Goal: Book appointment/travel/reservation

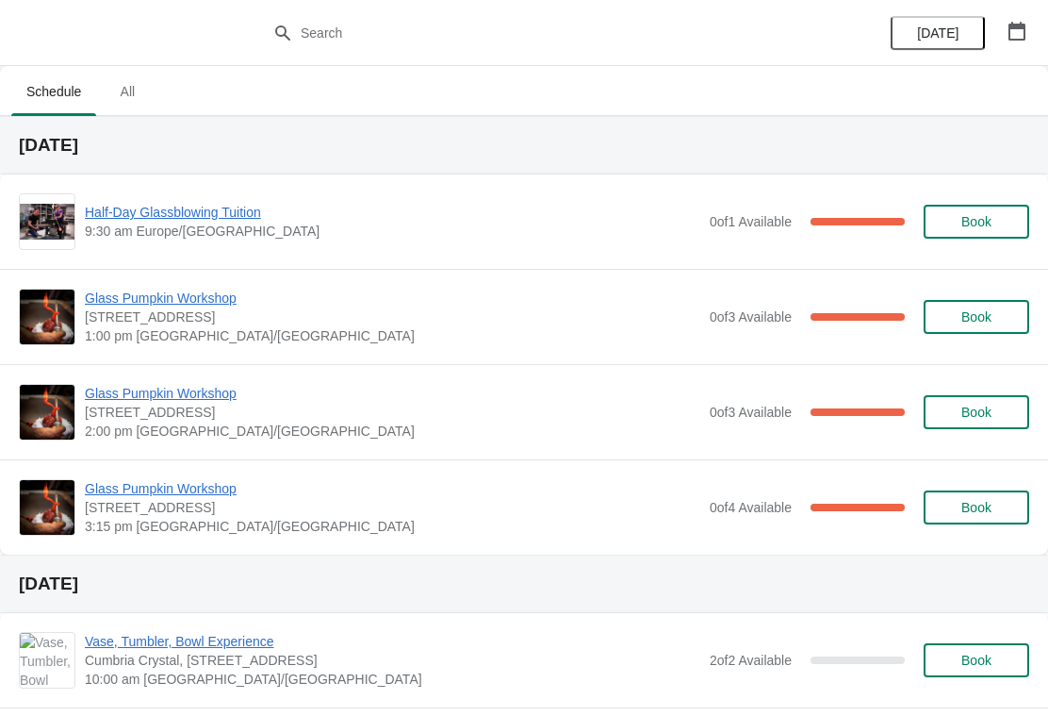
click at [1019, 38] on icon "button" at bounding box center [1017, 31] width 19 height 19
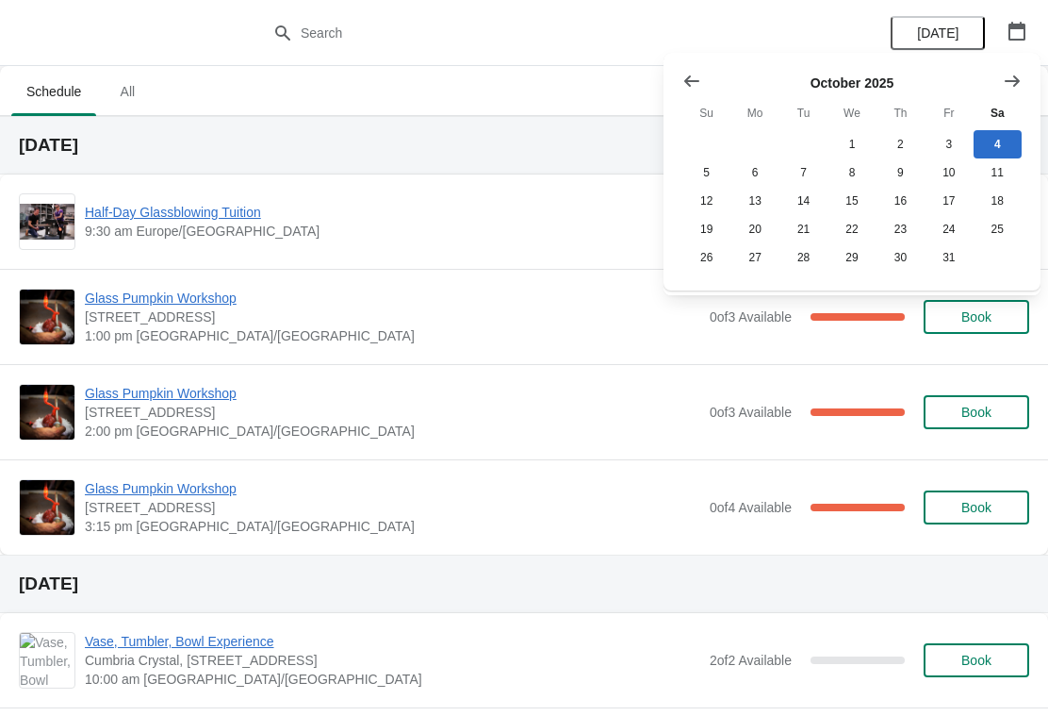
click at [1013, 88] on icon "Show next month, November 2025" at bounding box center [1012, 81] width 19 height 19
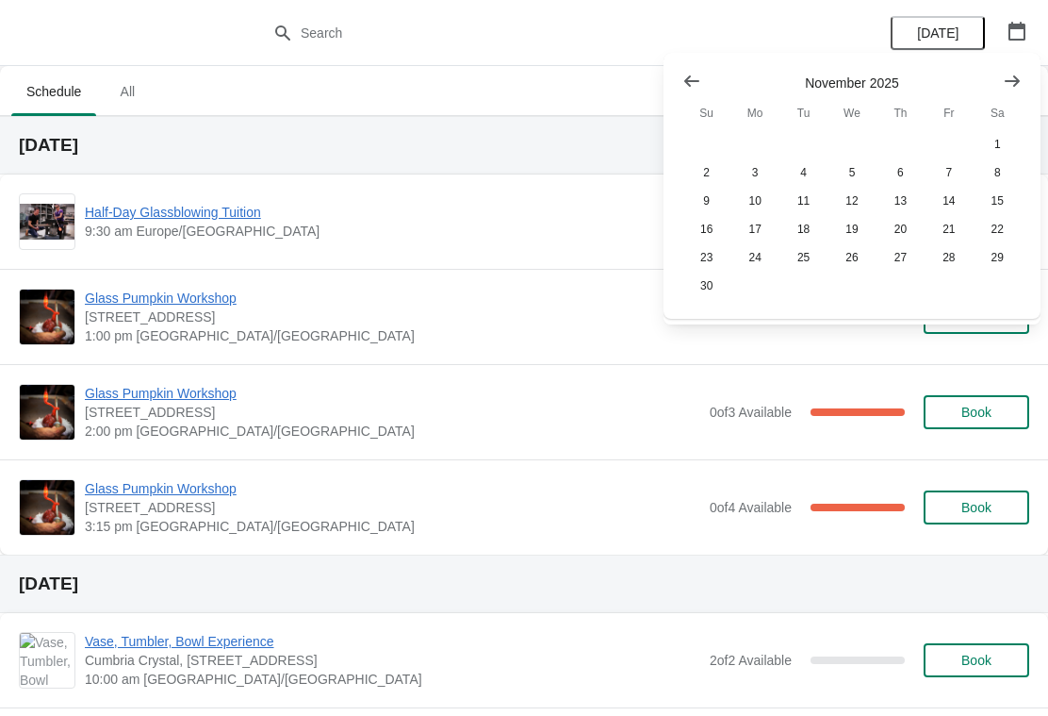
click at [1015, 92] on button "Show next month, December 2025" at bounding box center [1013, 81] width 34 height 34
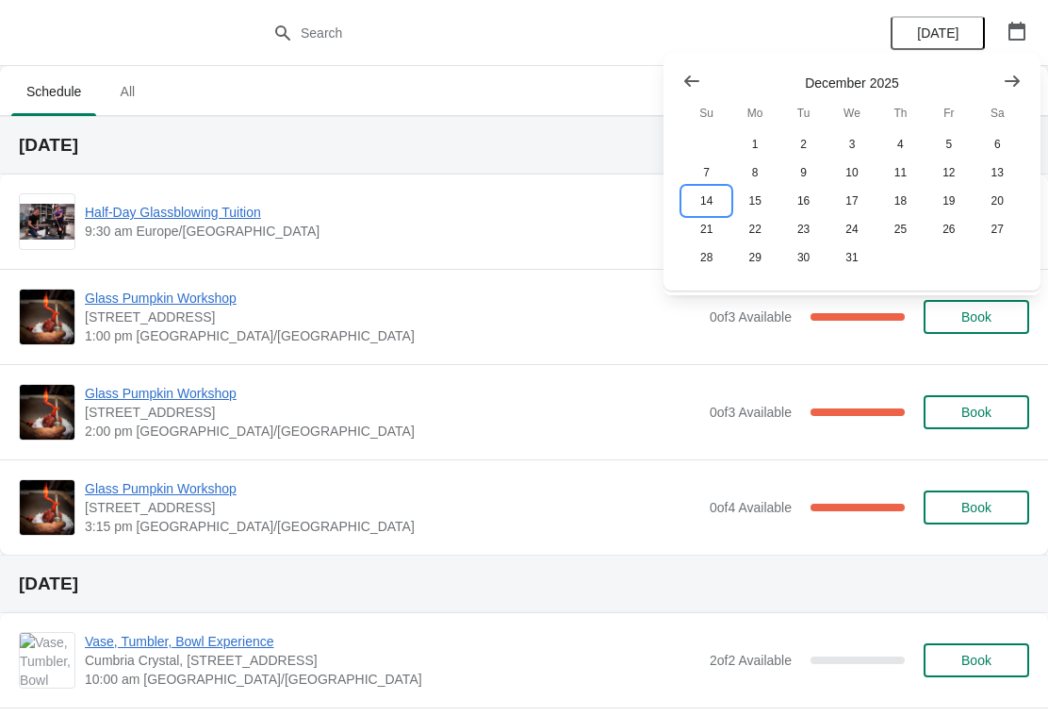
click at [710, 206] on button "14" at bounding box center [707, 201] width 48 height 28
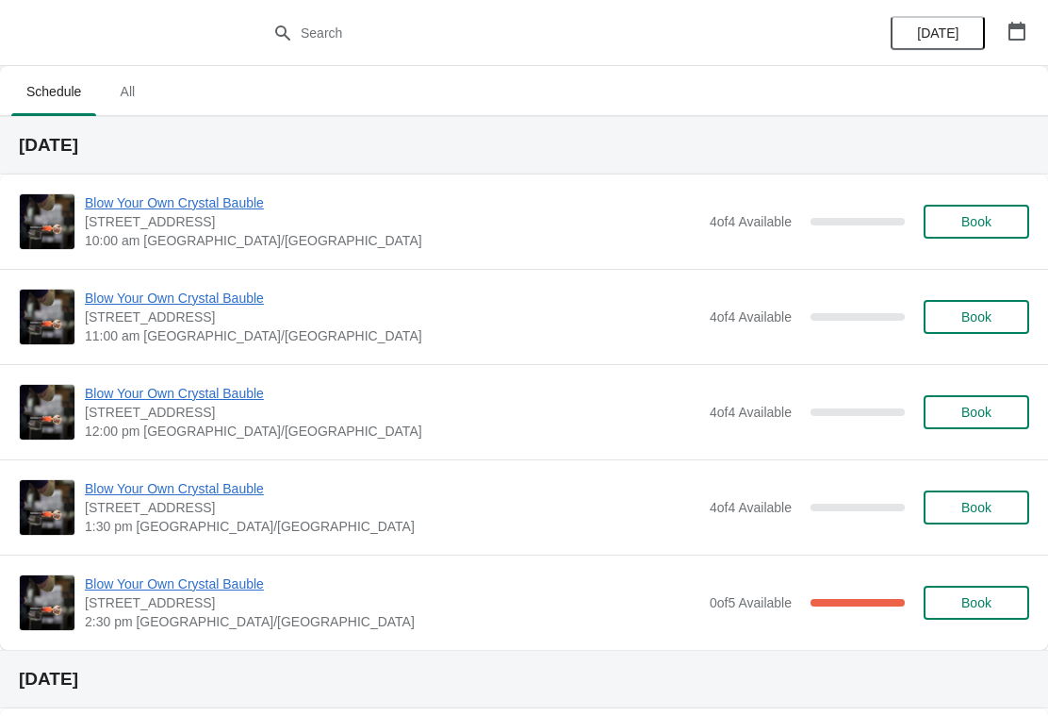
click at [973, 316] on span "Book" at bounding box center [977, 316] width 30 height 15
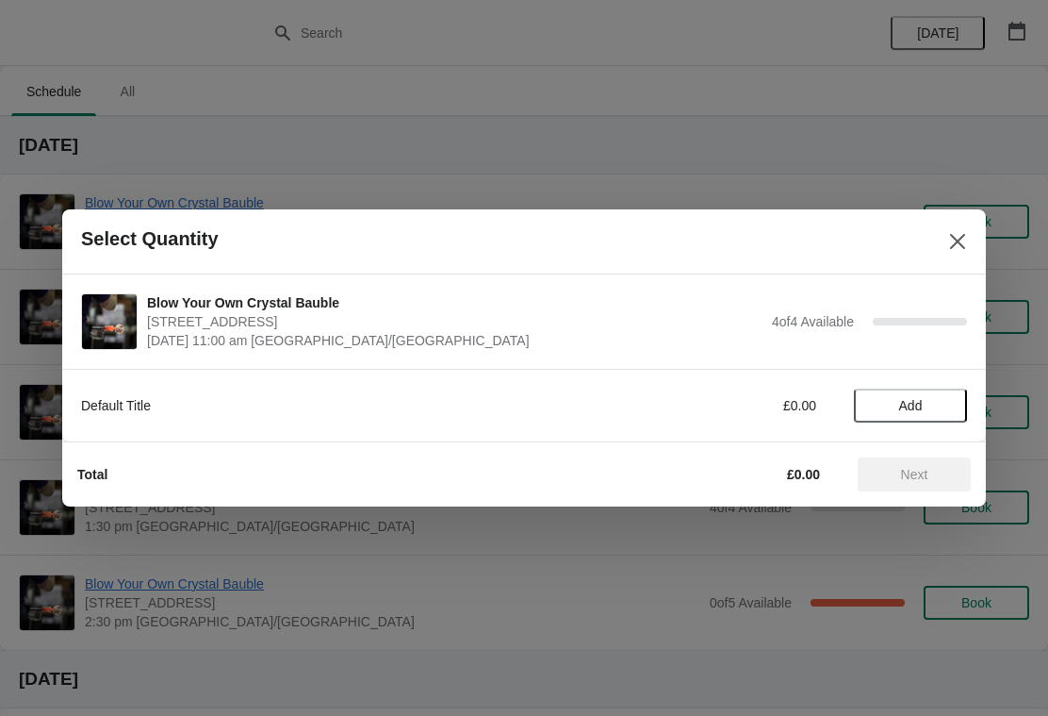
click at [920, 411] on span "Add" at bounding box center [911, 405] width 24 height 15
click at [938, 401] on icon at bounding box center [943, 406] width 20 height 20
click at [928, 477] on span "Next" at bounding box center [914, 474] width 27 height 15
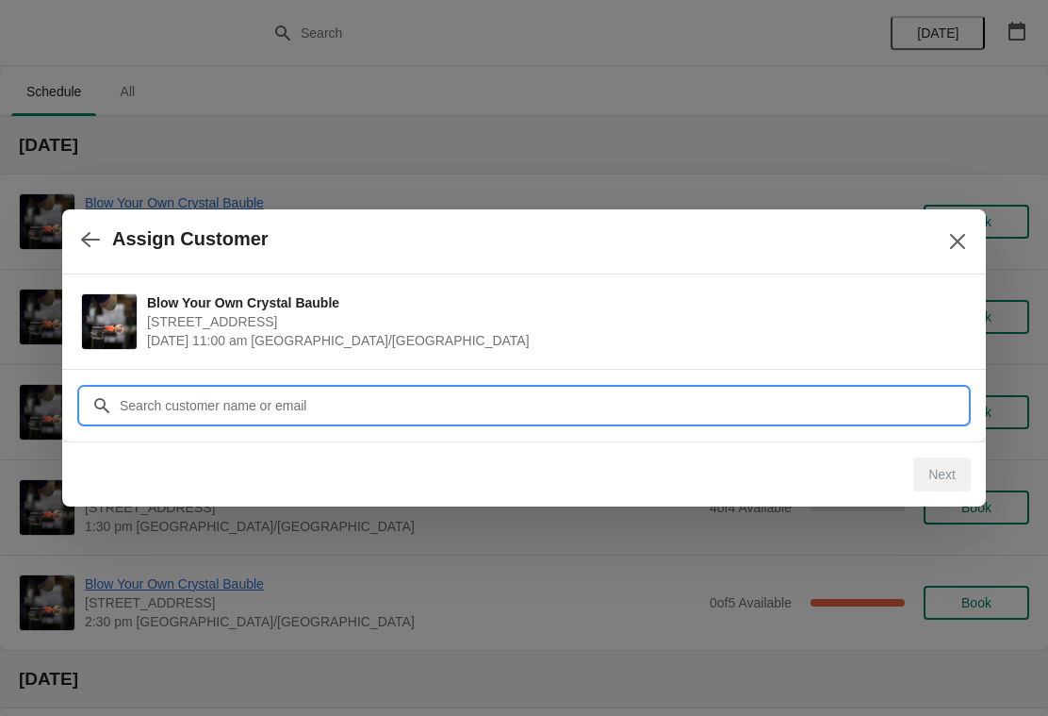
click at [860, 406] on input "Customer" at bounding box center [543, 405] width 849 height 34
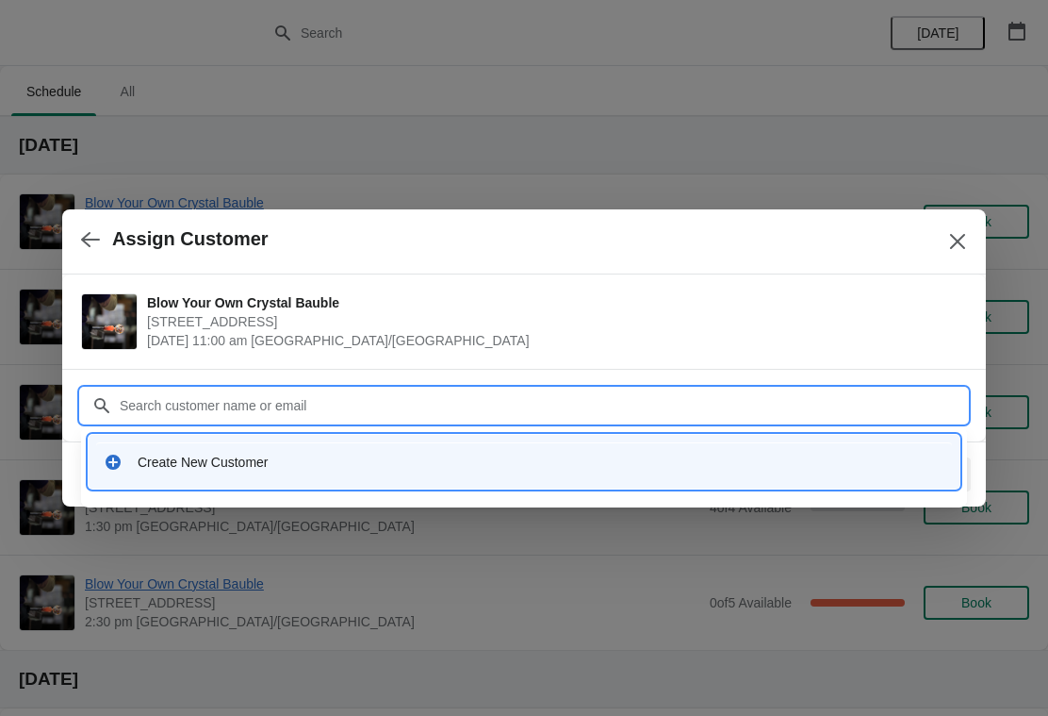
click at [223, 469] on div "Create New Customer" at bounding box center [541, 462] width 807 height 19
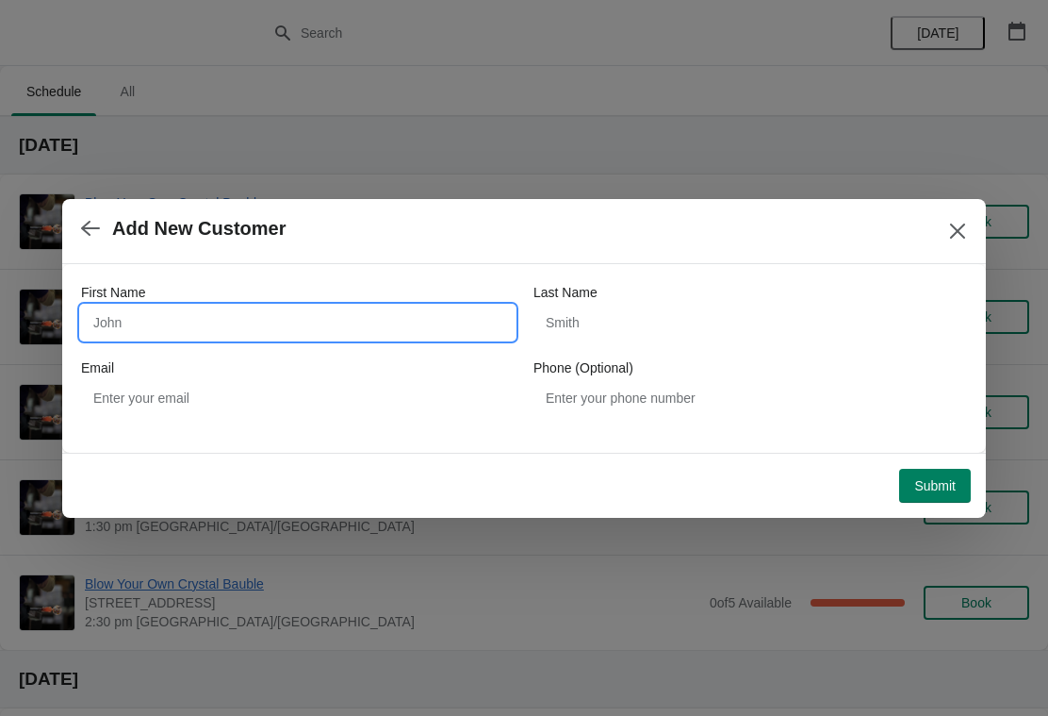
click at [224, 315] on input "First Name" at bounding box center [298, 322] width 434 height 34
type input "[PERSON_NAME]"
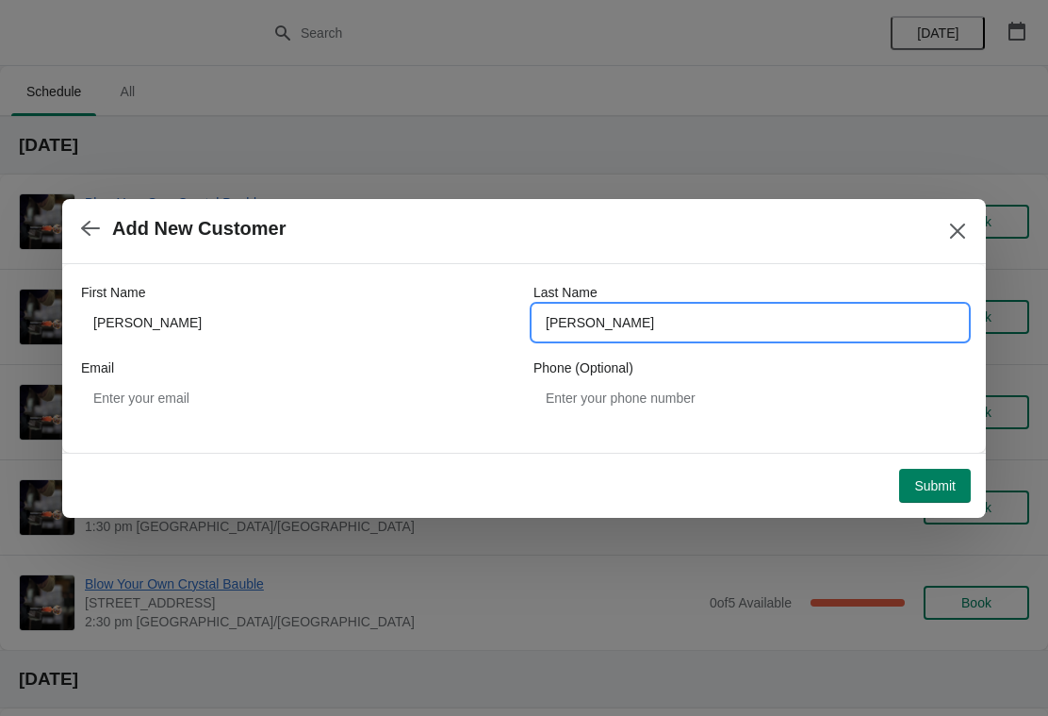
type input "[PERSON_NAME]"
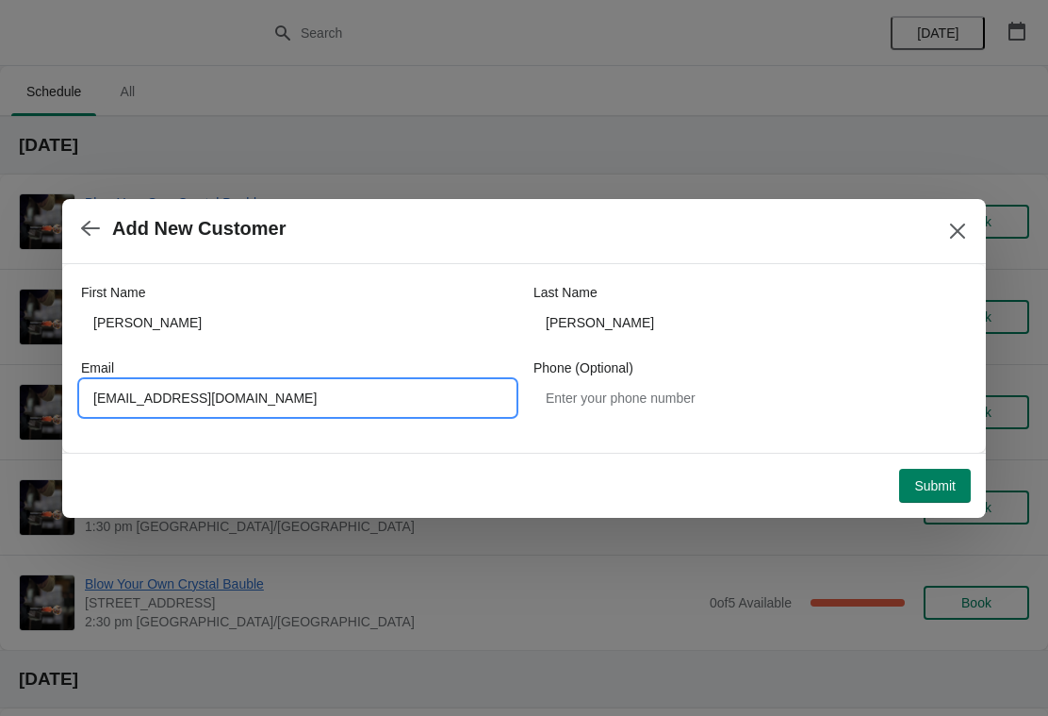
type input "[EMAIL_ADDRESS][DOMAIN_NAME]"
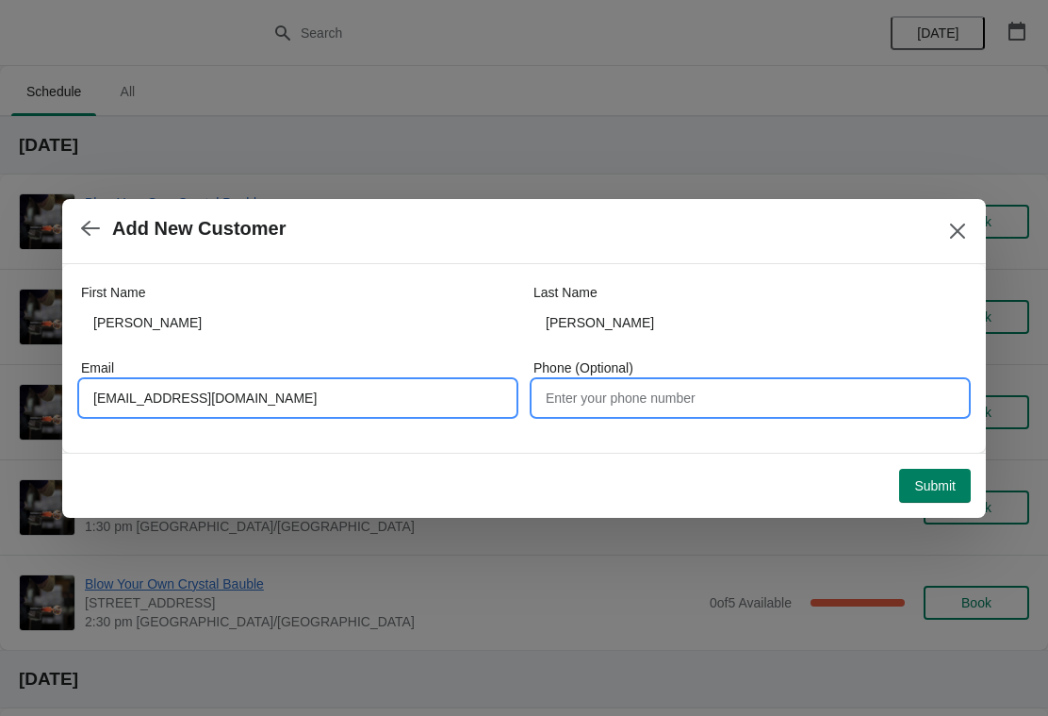
click at [704, 400] on input "Phone (Optional)" at bounding box center [751, 398] width 434 height 34
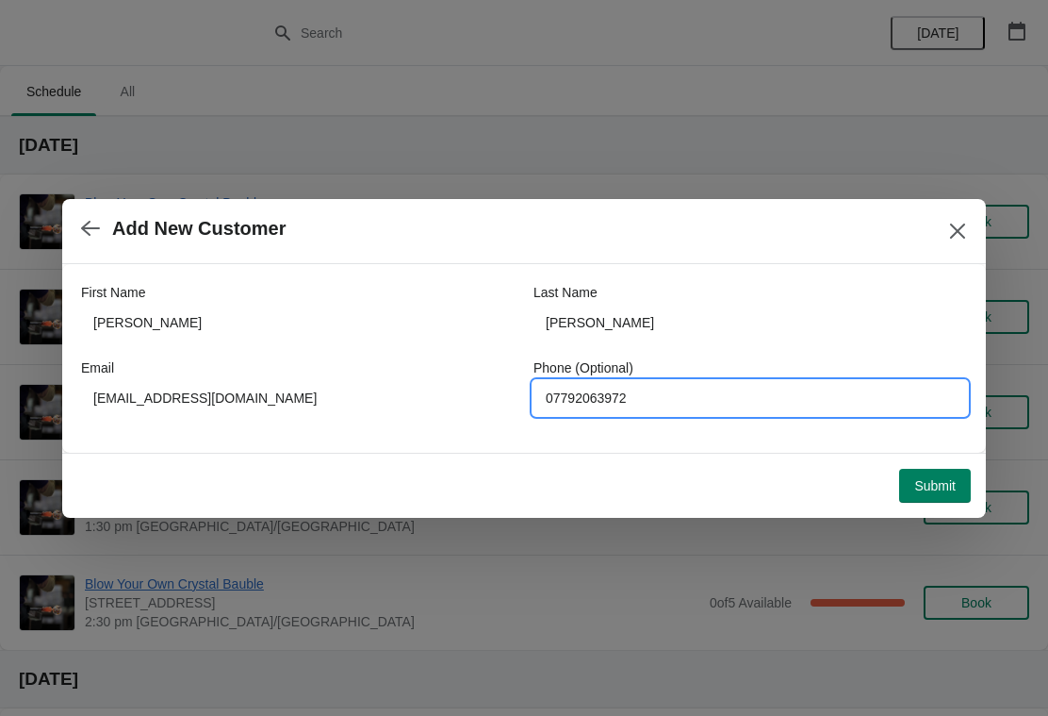
type input "07792063972"
click at [932, 485] on span "Submit" at bounding box center [935, 485] width 41 height 15
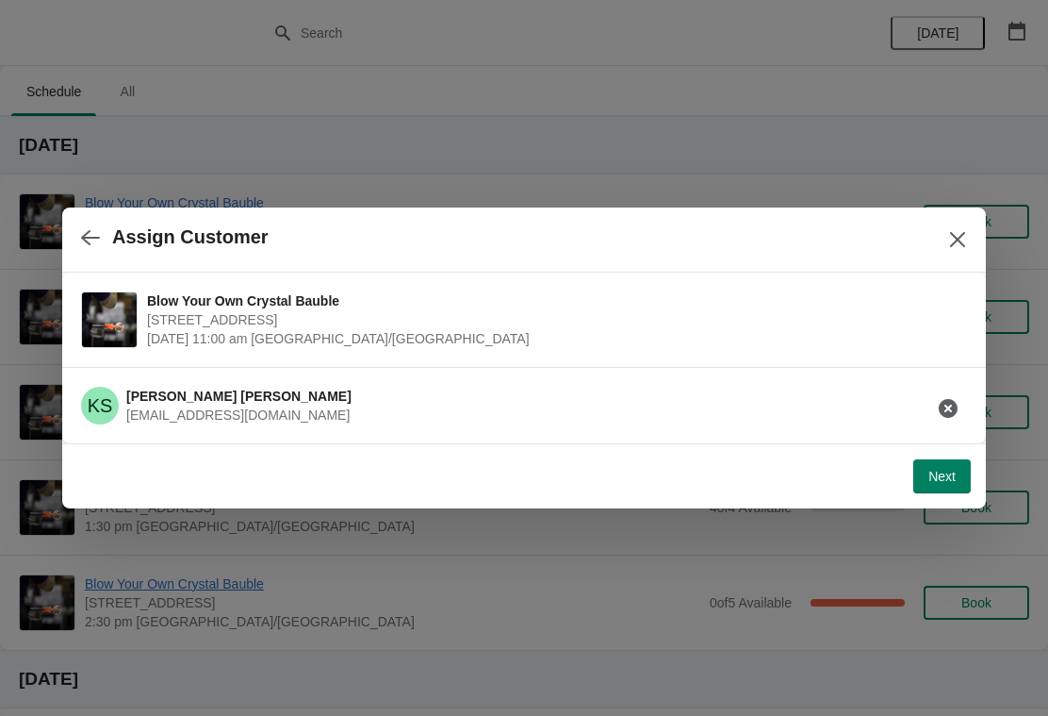
click at [938, 485] on button "Next" at bounding box center [943, 476] width 58 height 34
select select "Yes, I will collect"
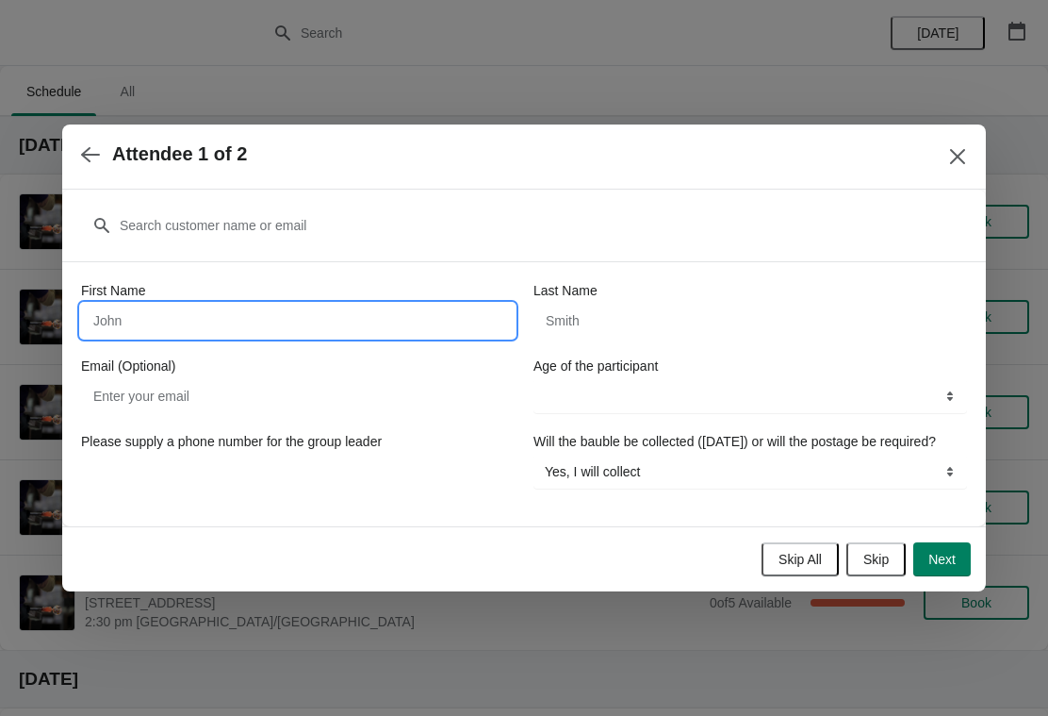
click at [403, 308] on input "First Name" at bounding box center [298, 321] width 434 height 34
type input "[PERSON_NAME]"
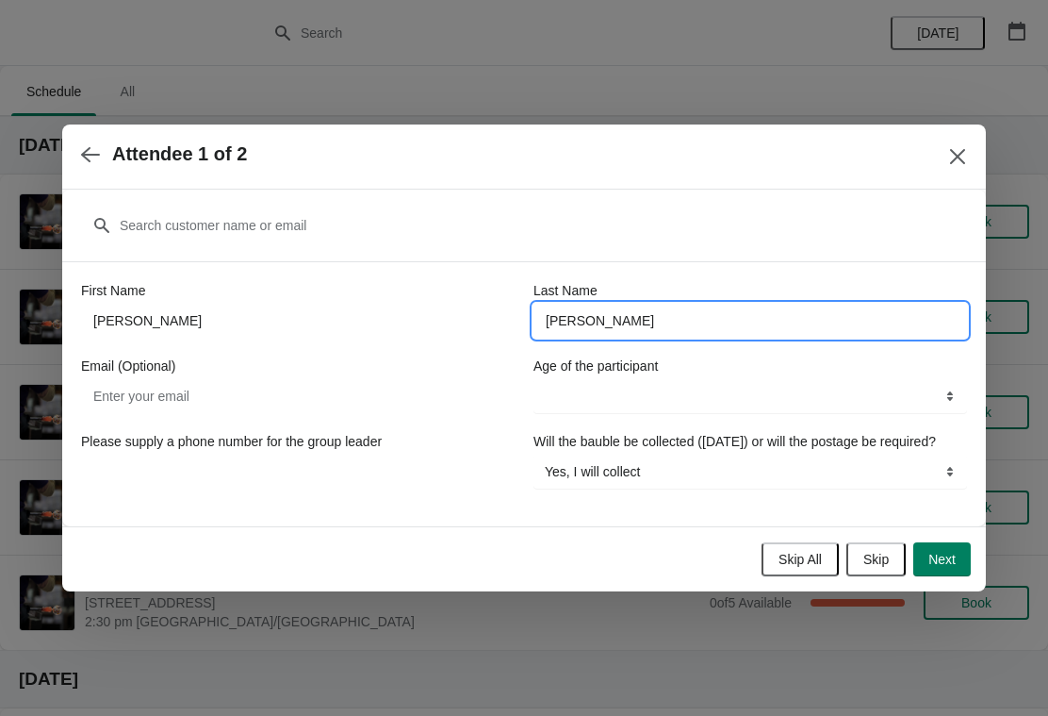
type input "[PERSON_NAME]"
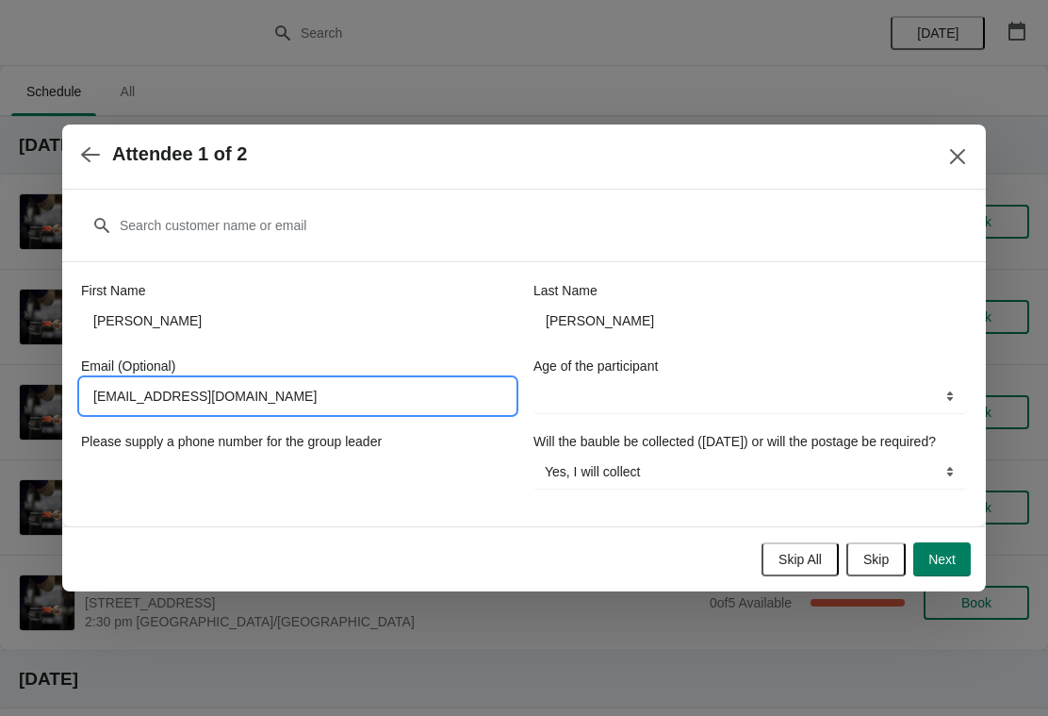
type input "[EMAIL_ADDRESS][DOMAIN_NAME]"
click at [860, 401] on select "8-12 years 13-17 years 18 years and over" at bounding box center [751, 396] width 434 height 34
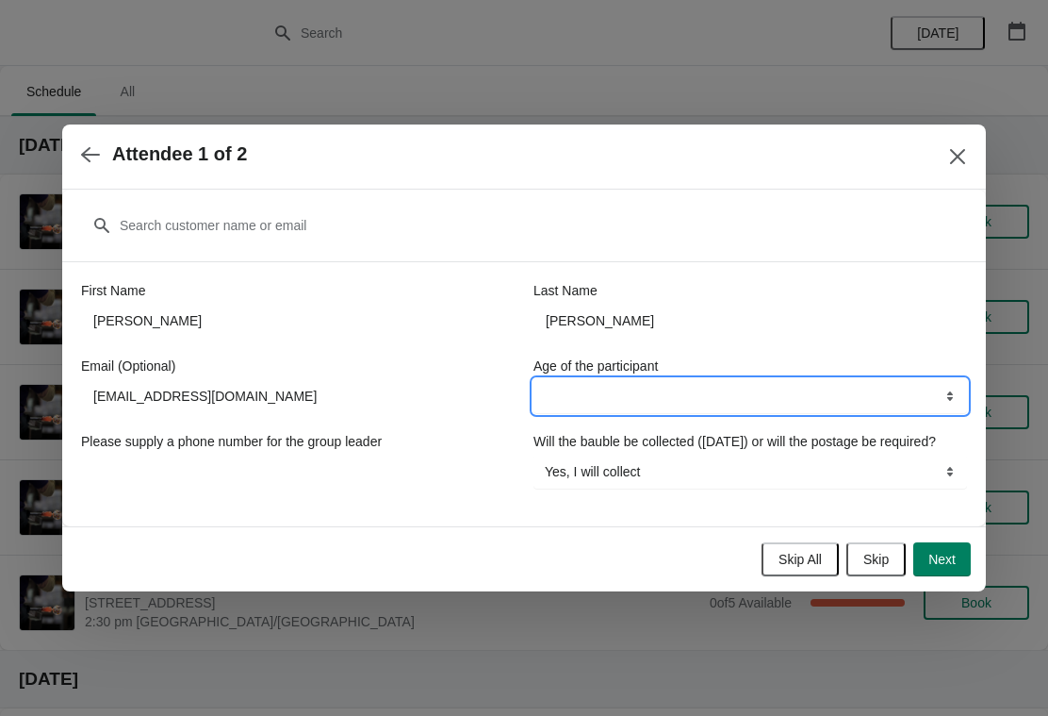
select select "18 years and over"
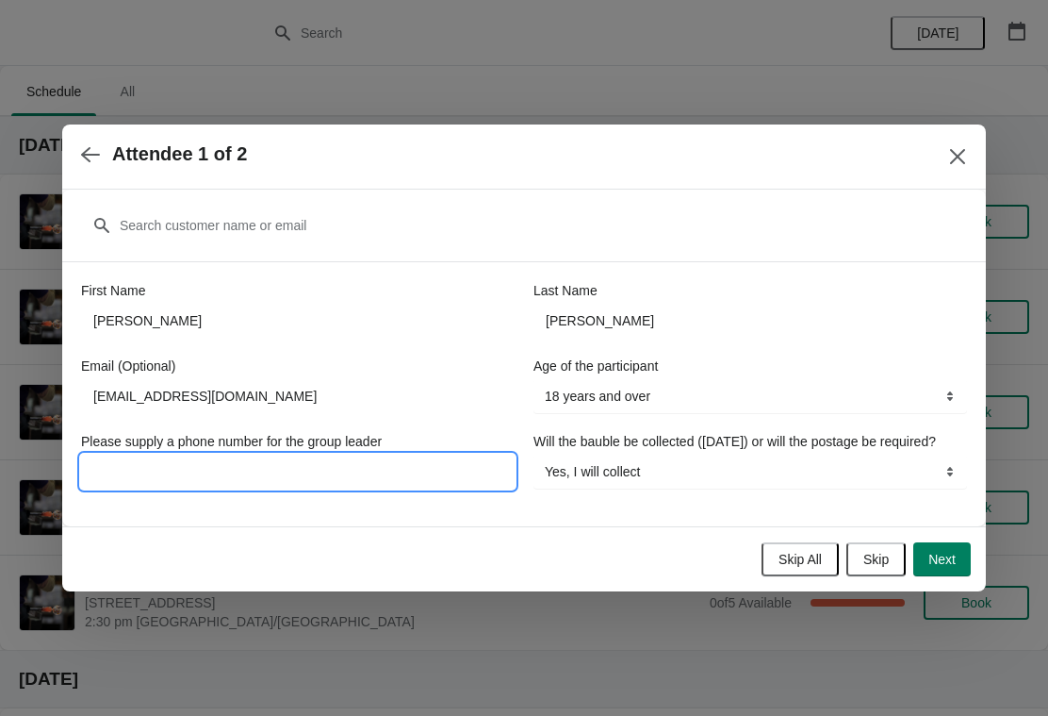
click at [401, 472] on input "Please supply a phone number for the group leader" at bounding box center [298, 471] width 434 height 34
type input "07792063972"
click at [941, 567] on span "Next" at bounding box center [942, 559] width 27 height 15
select select
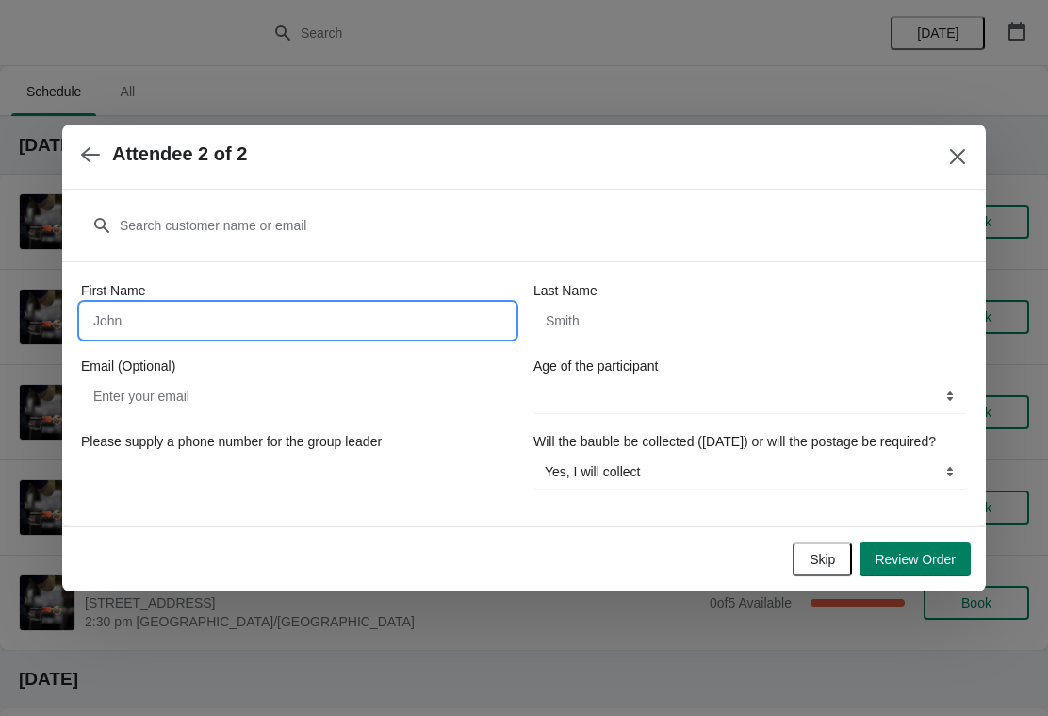
click at [135, 304] on input "First Name" at bounding box center [298, 321] width 434 height 34
type input "[PERSON_NAME]"
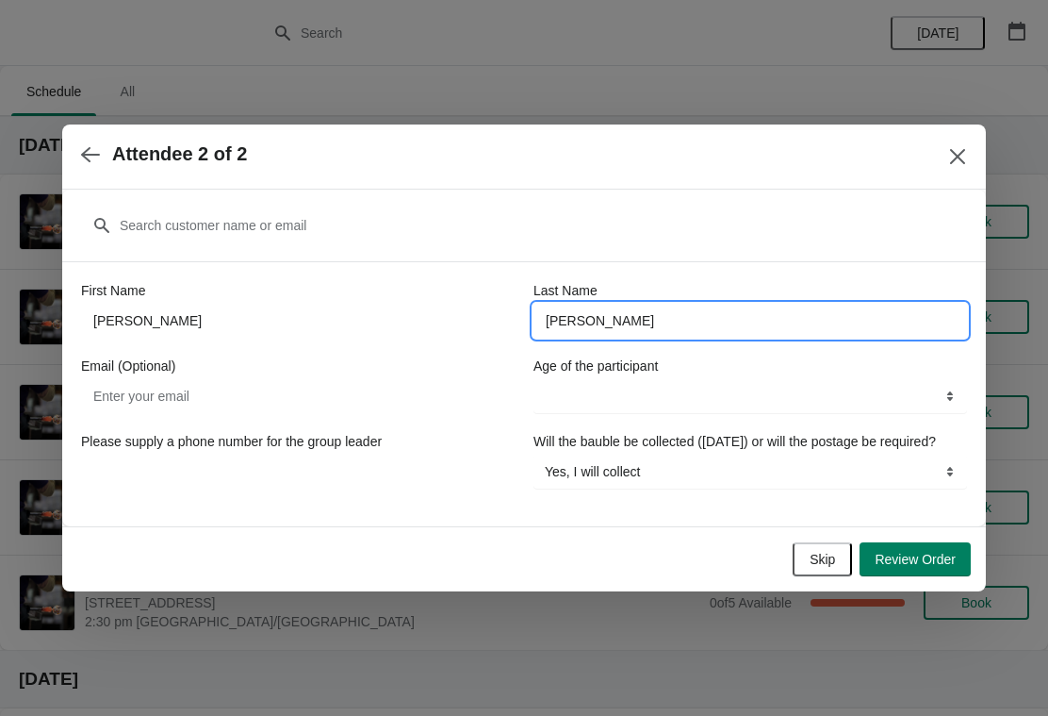
type input "[PERSON_NAME]"
click at [409, 398] on input "Email (Optional)" at bounding box center [298, 396] width 434 height 34
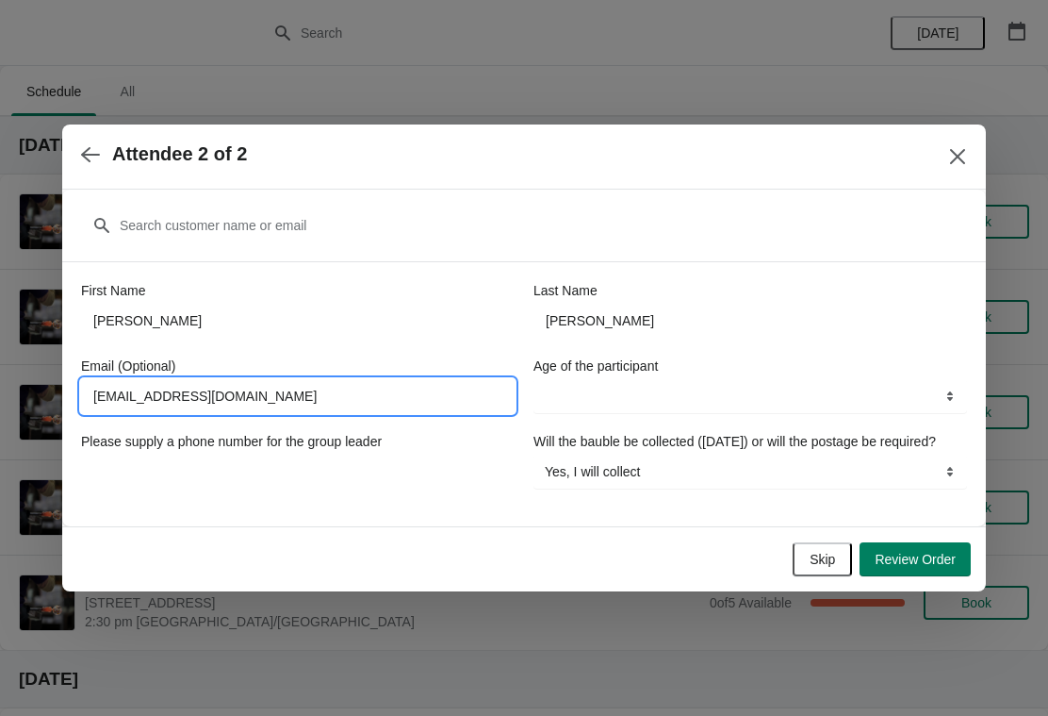
type input "[EMAIL_ADDRESS][DOMAIN_NAME]"
click at [764, 384] on select "8-12 years 13-17 years 18 years and over" at bounding box center [751, 396] width 434 height 34
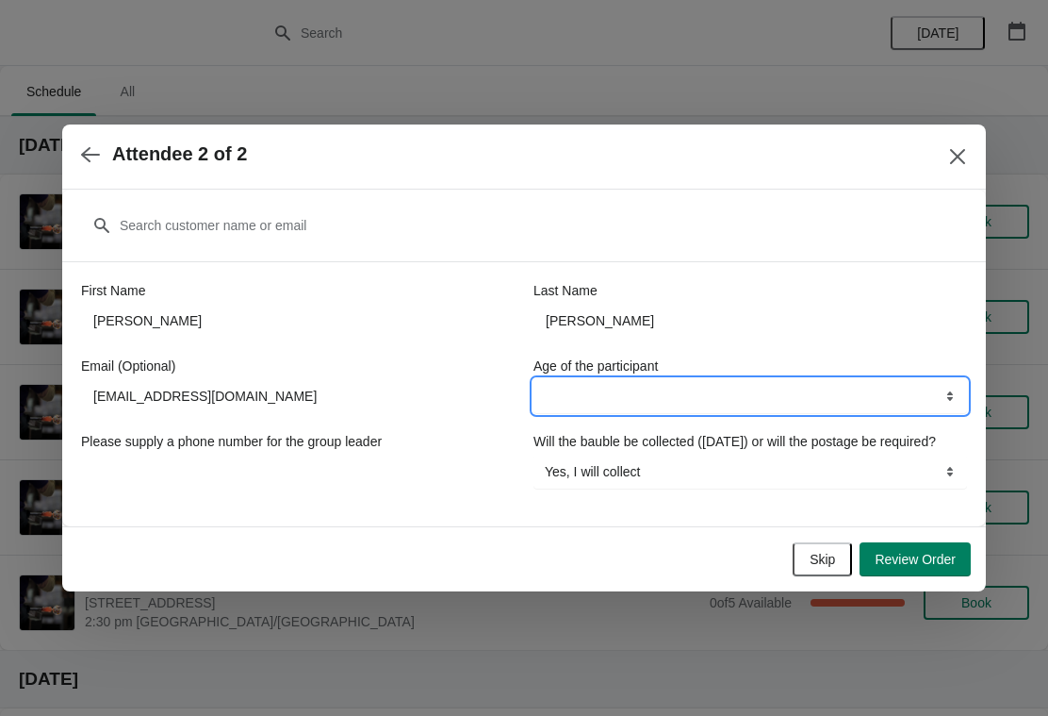
select select "18 years and over"
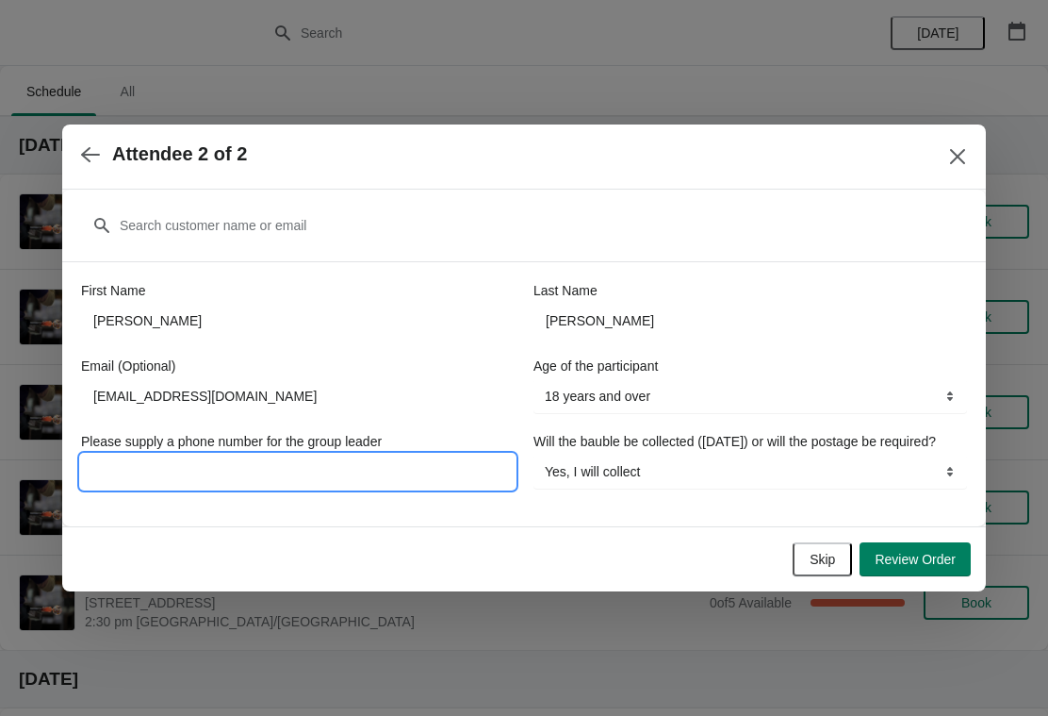
click at [428, 458] on input "Please supply a phone number for the group leader" at bounding box center [298, 471] width 434 height 34
type input "07792063972"
